Goal: Find specific page/section: Find specific page/section

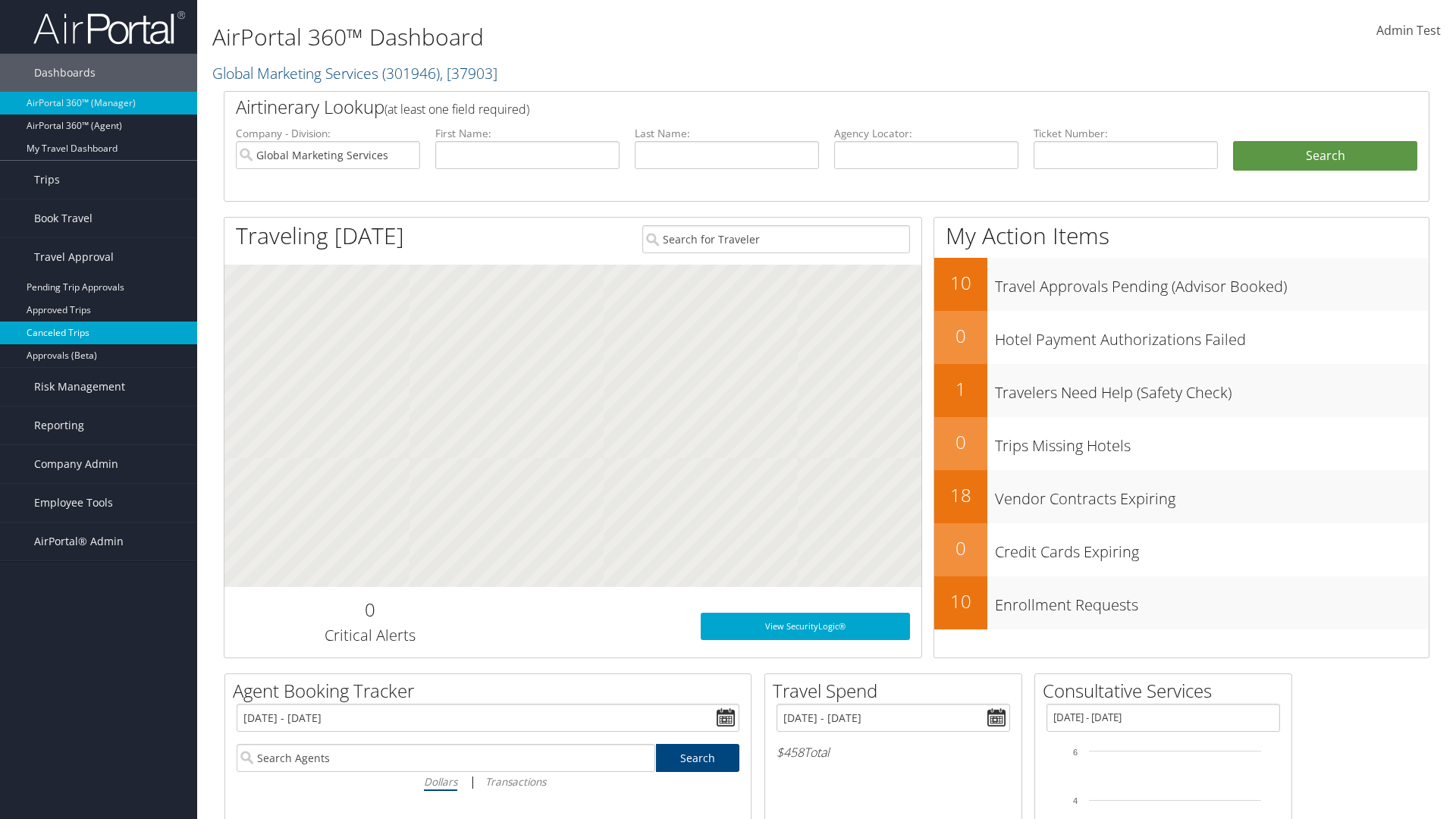
click at [98, 333] on link "Canceled Trips" at bounding box center [98, 333] width 197 height 23
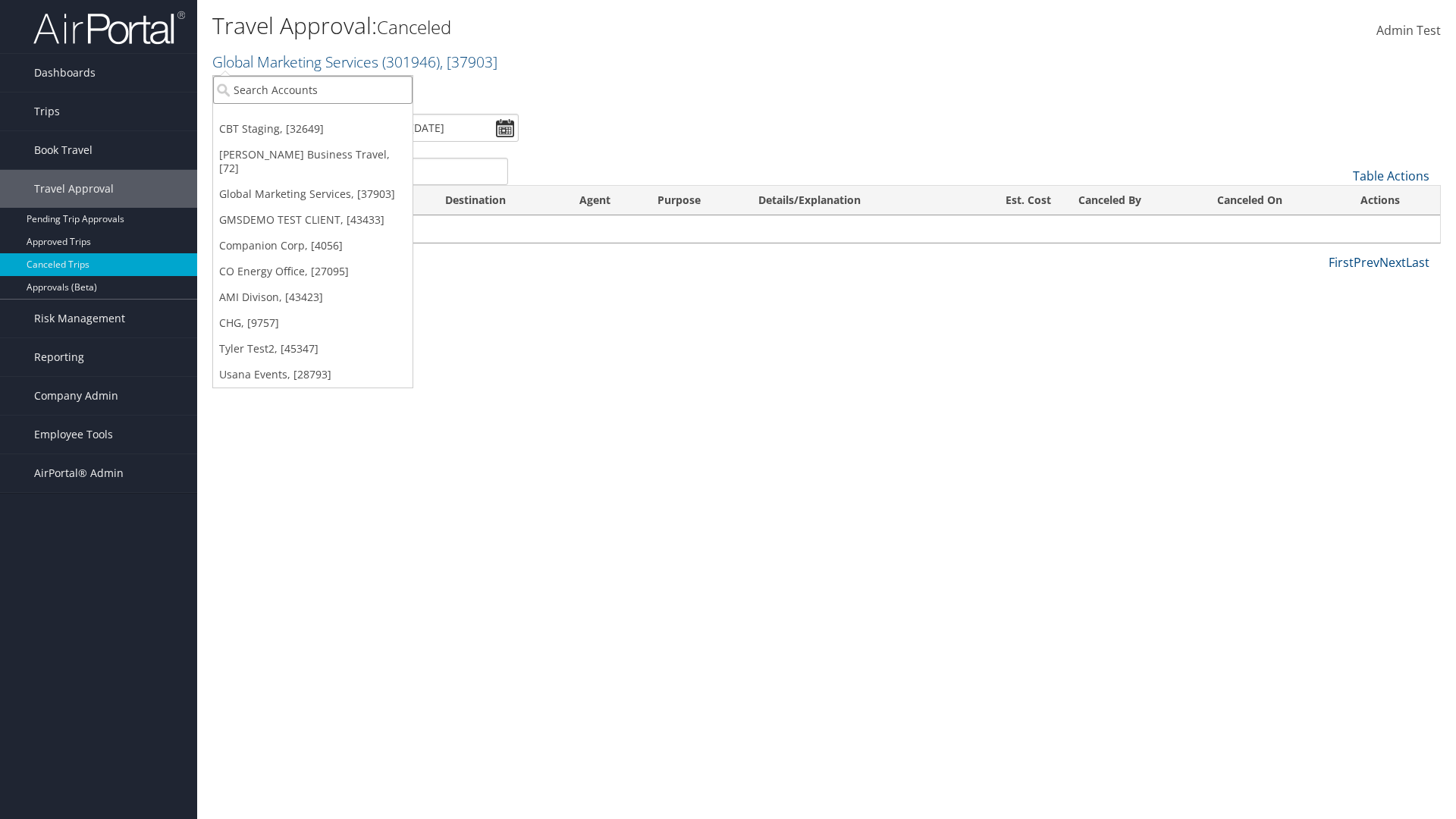
click at [312, 89] on input "search" at bounding box center [313, 90] width 200 height 28
type input "[PERSON_NAME] Business Travel"
click at [334, 118] on div "[PERSON_NAME] Business Travel (C10001), [72]" at bounding box center [334, 118] width 259 height 14
